Goal: Browse casually: Explore the website without a specific task or goal

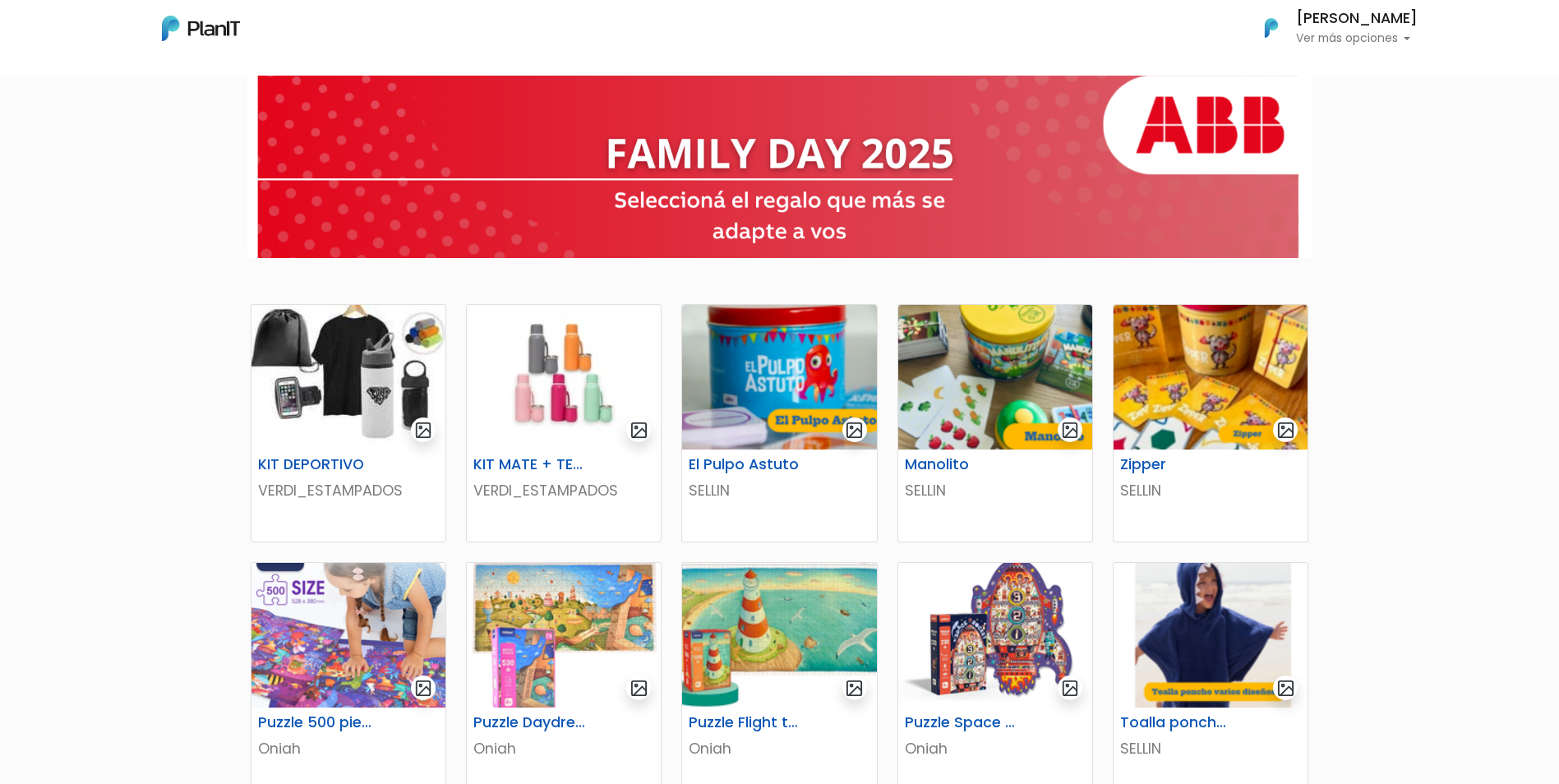
scroll to position [82, 0]
